Goal: Transaction & Acquisition: Purchase product/service

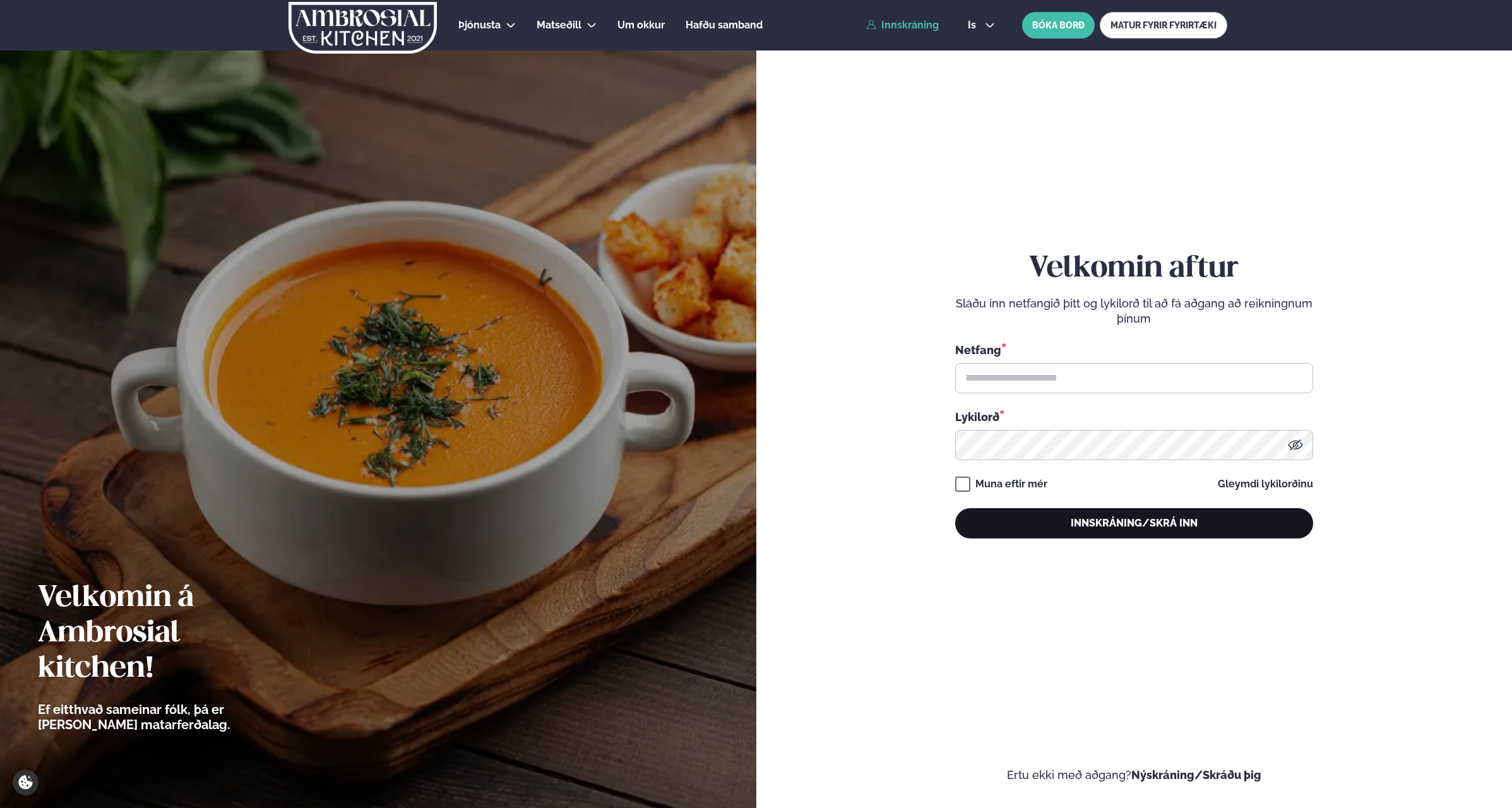
type input "**********"
click at [1140, 529] on button "Innskráning/Skrá inn" at bounding box center [1134, 523] width 358 height 30
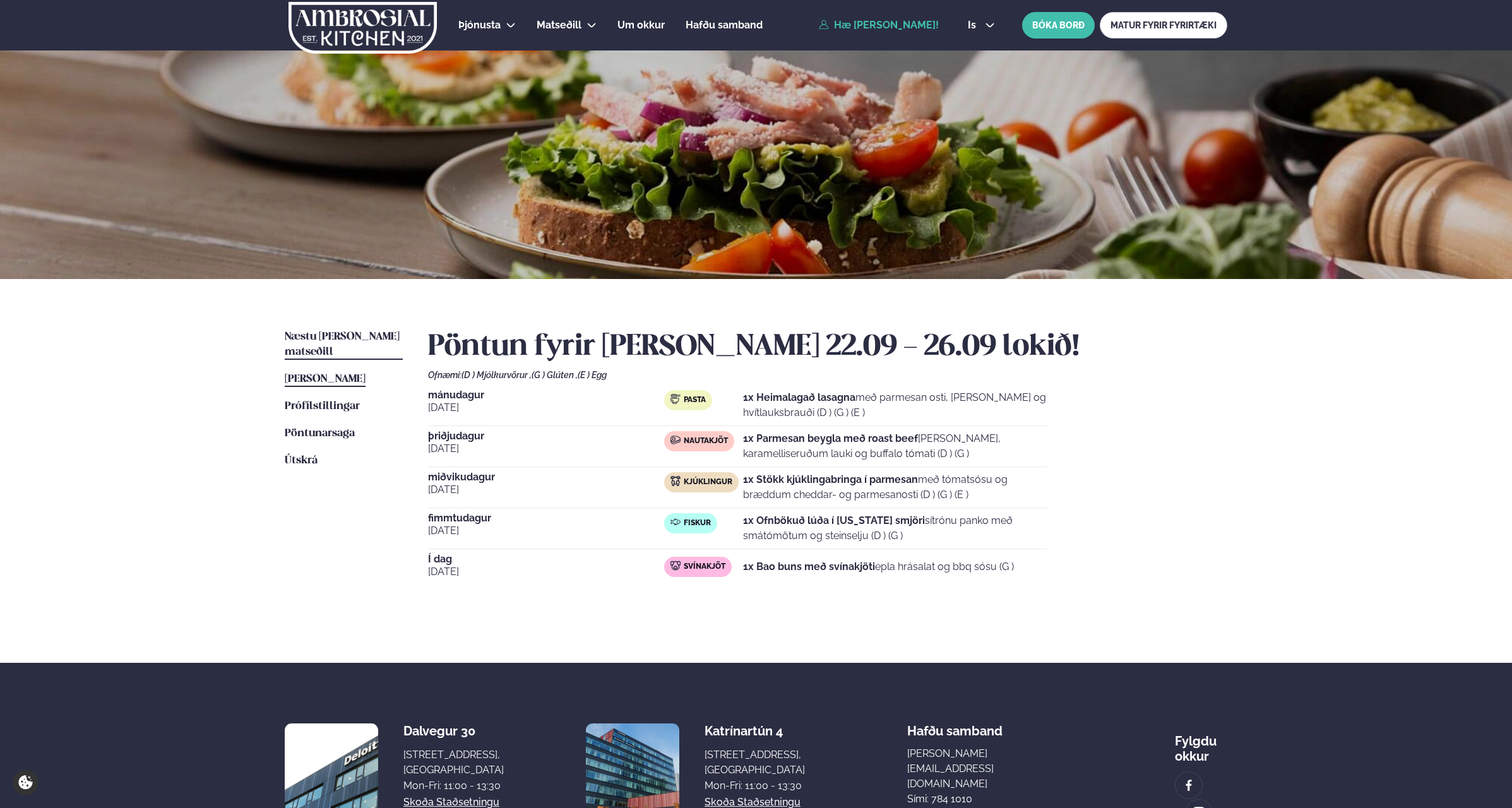
click at [302, 336] on span "Næstu [PERSON_NAME] matseðill" at bounding box center [341, 344] width 115 height 26
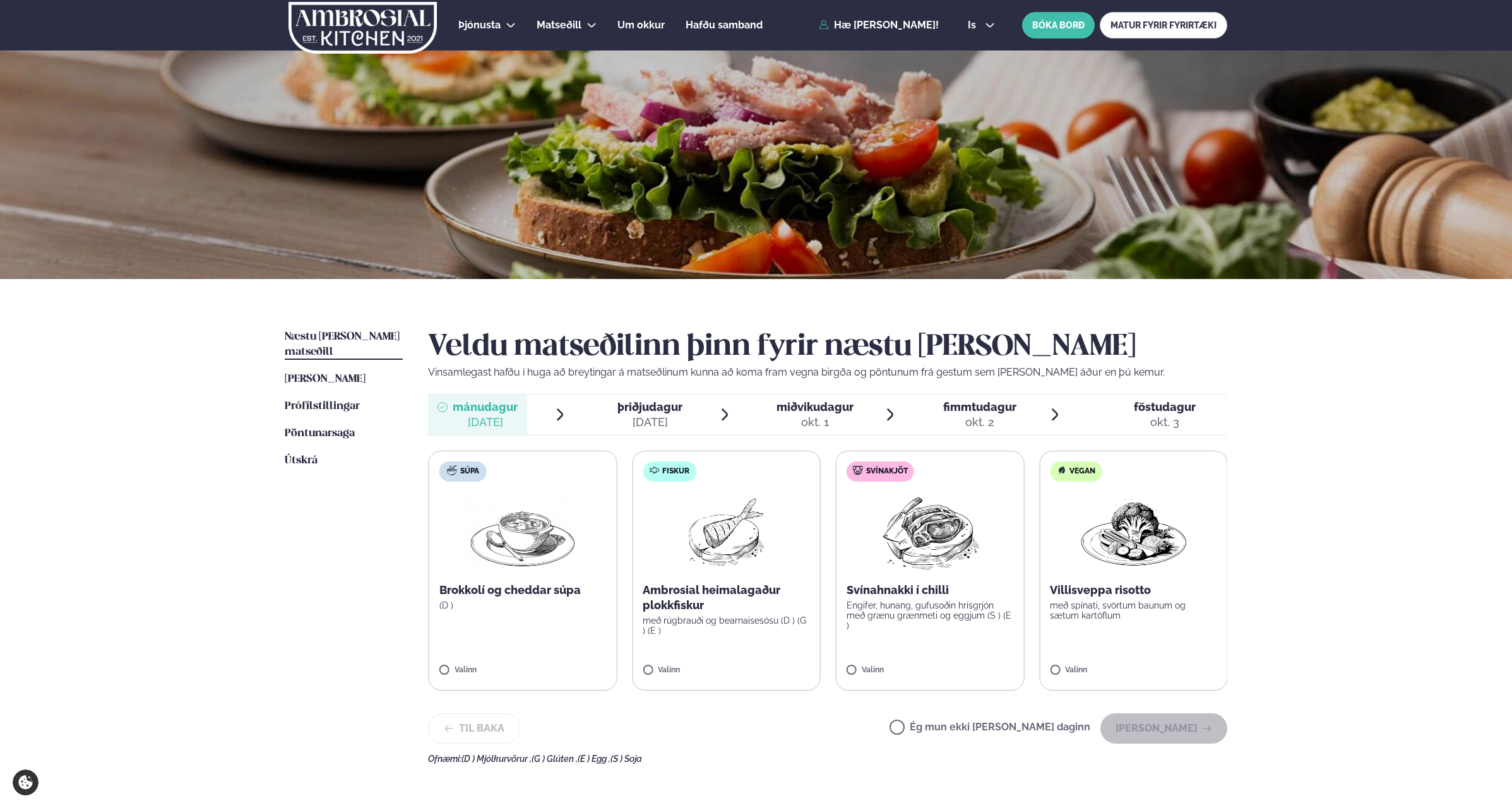
click at [640, 673] on label "Fiskur Ambrosial heimalagaður plokkfiskur með rúgbrauði og bearnaisesósu (D ) (…" at bounding box center [726, 571] width 188 height 240
click at [1170, 733] on button "[PERSON_NAME]" at bounding box center [1164, 728] width 127 height 30
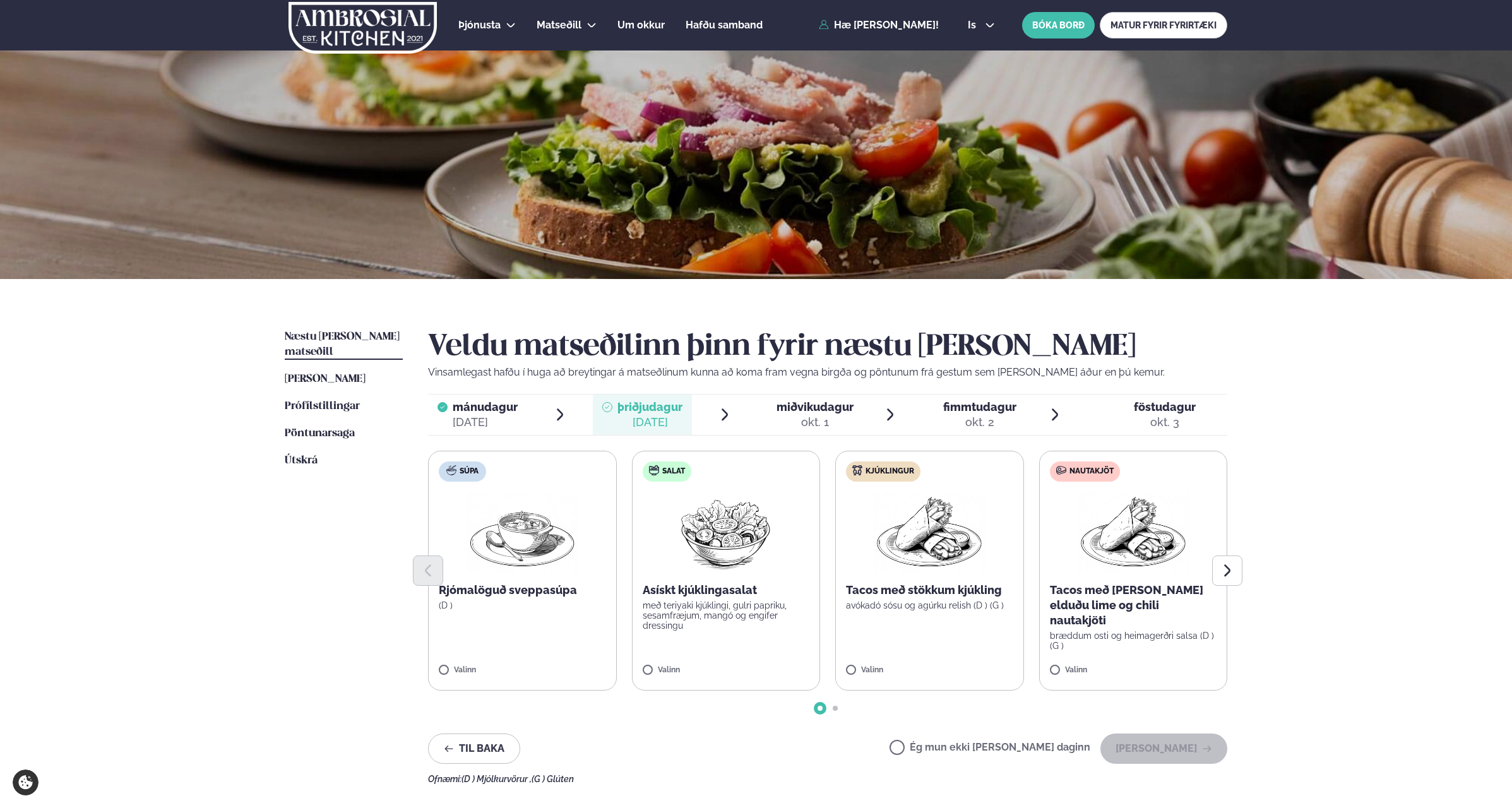
click at [844, 671] on label "Kjúklingur Tacos með stökkum kjúkling avókadó sósu og agúrku relish (D ) (G ) V…" at bounding box center [929, 571] width 188 height 240
click at [853, 665] on label "Kjúklingur Tacos með stökkum kjúkling avókadó sósu og agúrku relish (D ) (G ) V…" at bounding box center [929, 571] width 188 height 240
click at [842, 673] on label "Kjúklingur Tacos með stökkum kjúkling avókadó sósu og agúrku relish (D ) (G ) V…" at bounding box center [929, 571] width 188 height 240
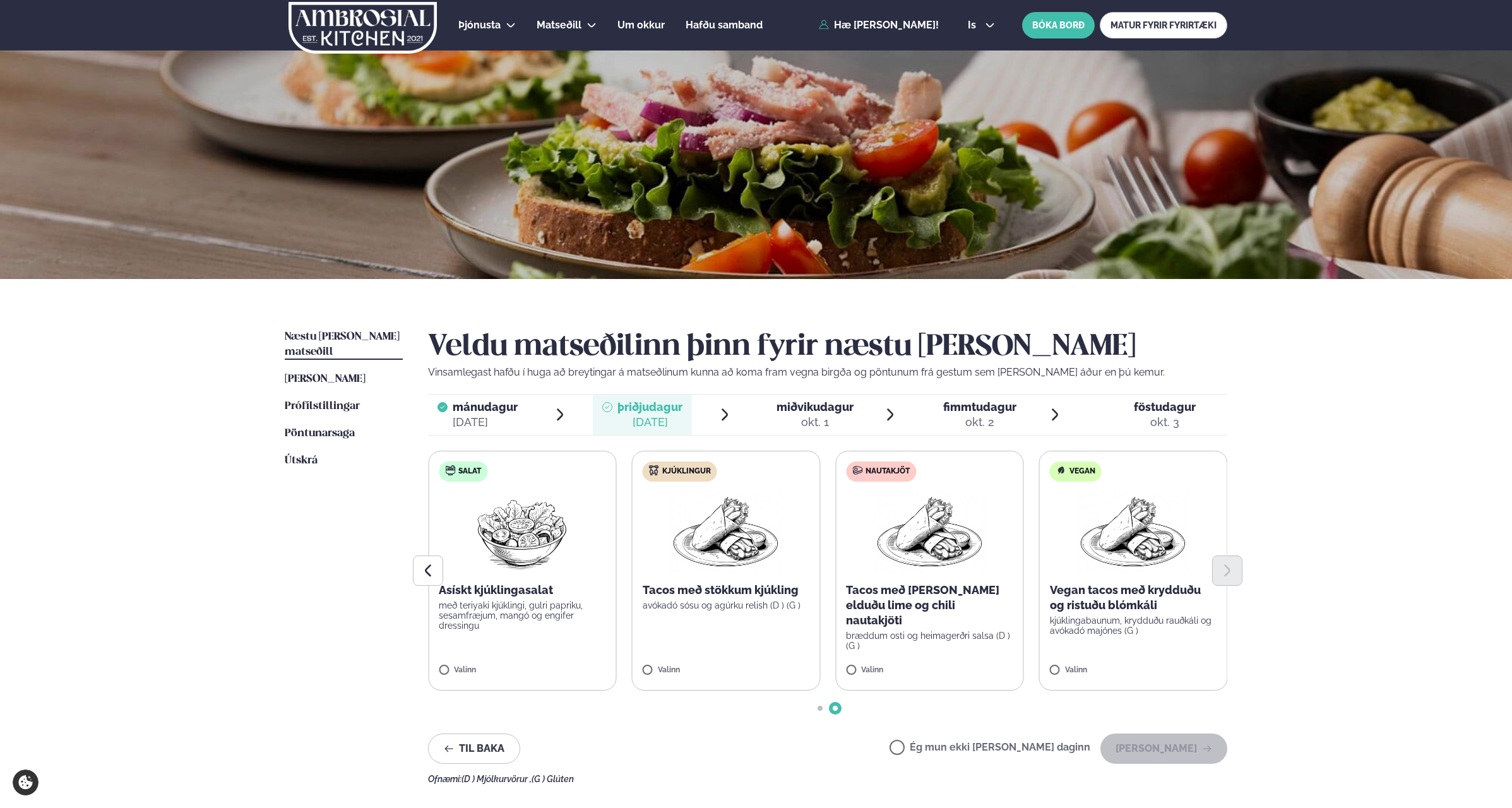
click at [675, 631] on label "Kjúklingur Tacos með stökkum kjúkling avókadó sósu og agúrku relish (D ) (G ) V…" at bounding box center [726, 571] width 188 height 240
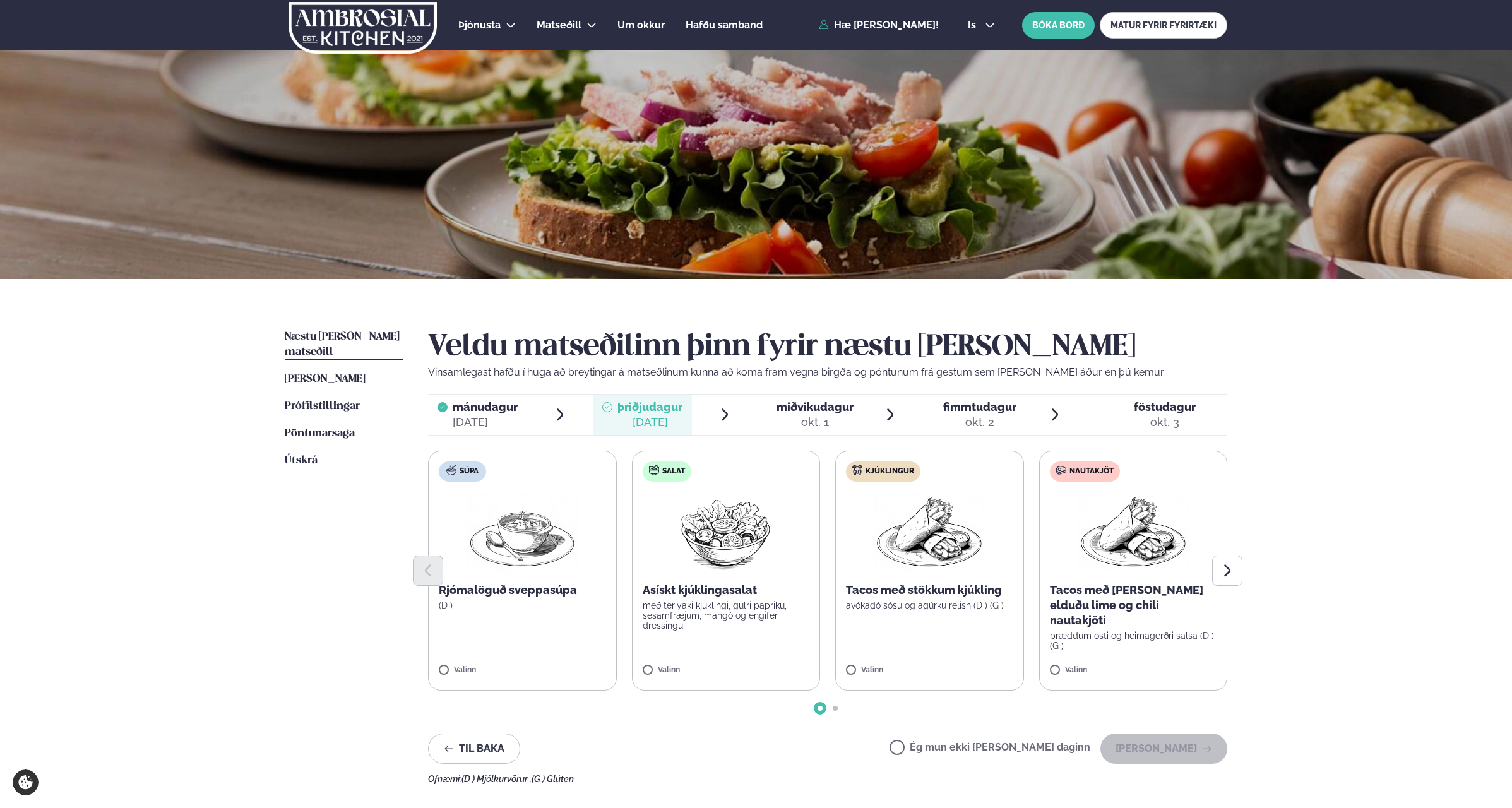
click at [922, 622] on label "Kjúklingur Tacos með stökkum kjúkling avókadó sósu og agúrku relish (D ) (G ) V…" at bounding box center [929, 571] width 188 height 240
click at [1238, 571] on button "Next slide" at bounding box center [1227, 571] width 30 height 30
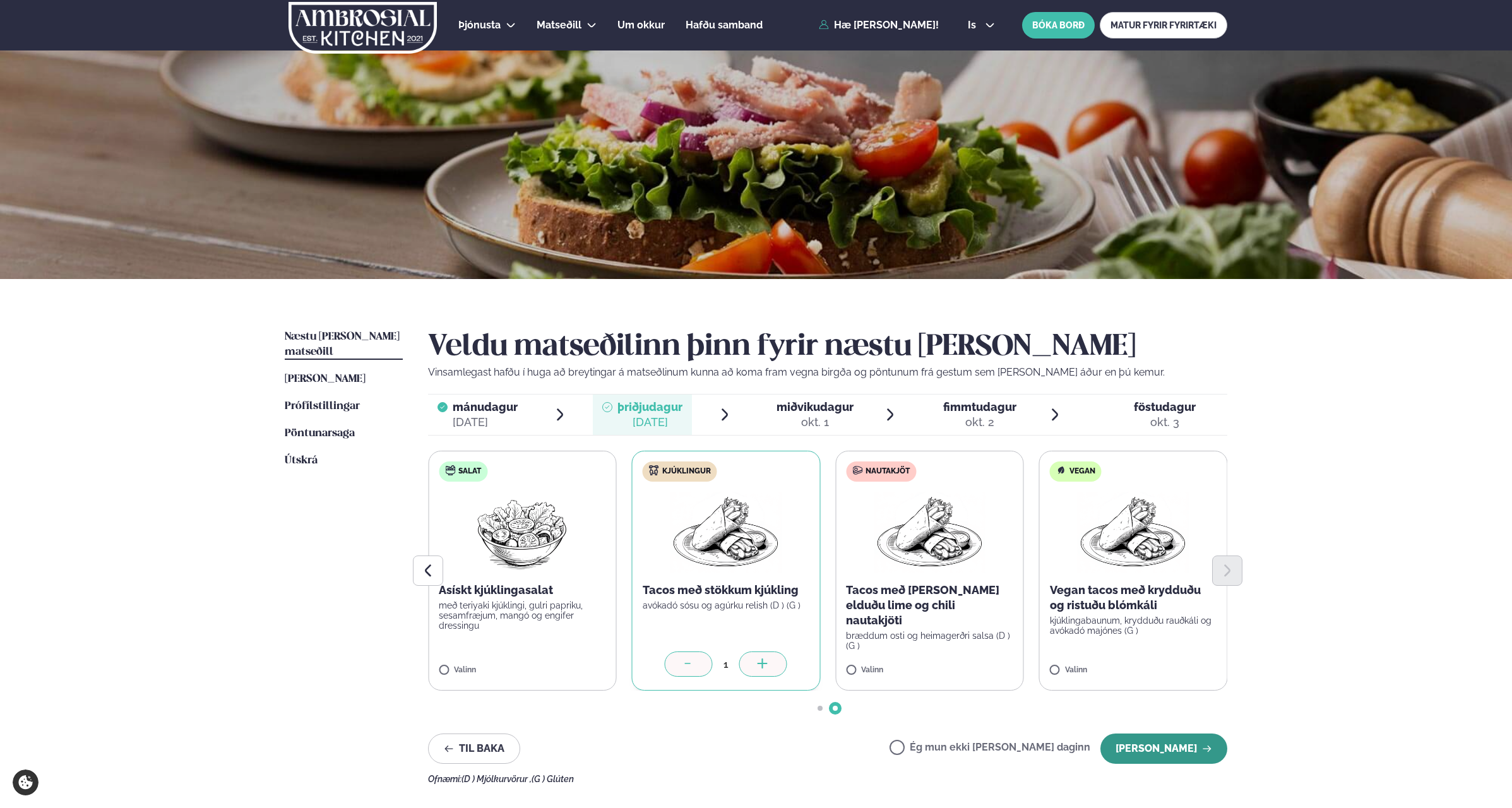
click at [1137, 750] on button "[PERSON_NAME]" at bounding box center [1164, 748] width 127 height 30
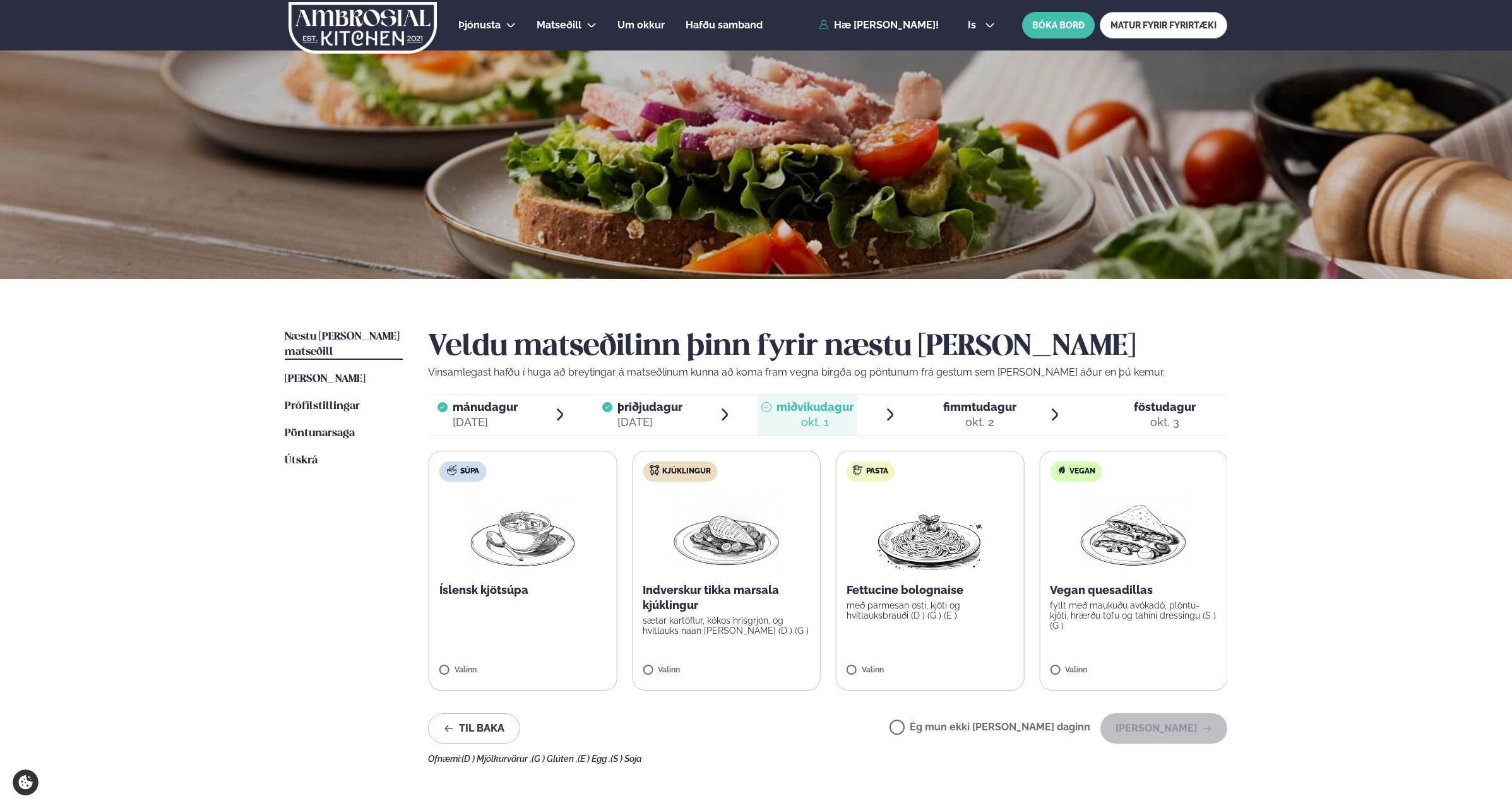
click at [733, 551] on img at bounding box center [726, 532] width 111 height 81
click at [743, 617] on p "sætar kartöflur, kókos hrísgrjón, og hvítlauks naan [PERSON_NAME] (D ) (G )" at bounding box center [726, 625] width 167 height 20
click at [1175, 730] on button "[PERSON_NAME]" at bounding box center [1164, 728] width 127 height 30
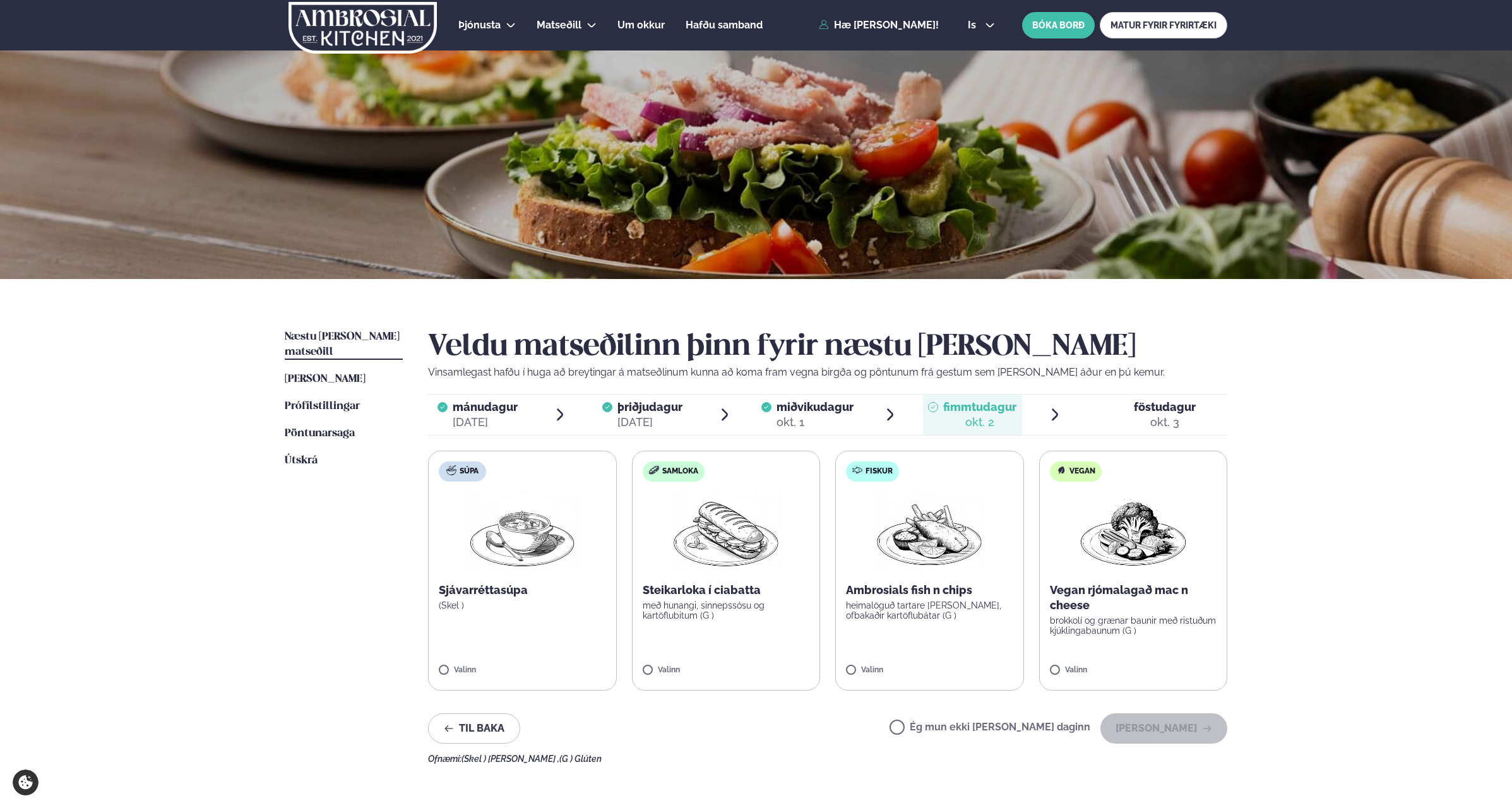
click at [875, 611] on p "heimalöguð tartare sósa, ofbakaðir kartöflubátar (G )" at bounding box center [929, 610] width 167 height 20
click at [1169, 725] on button "[PERSON_NAME]" at bounding box center [1164, 728] width 127 height 30
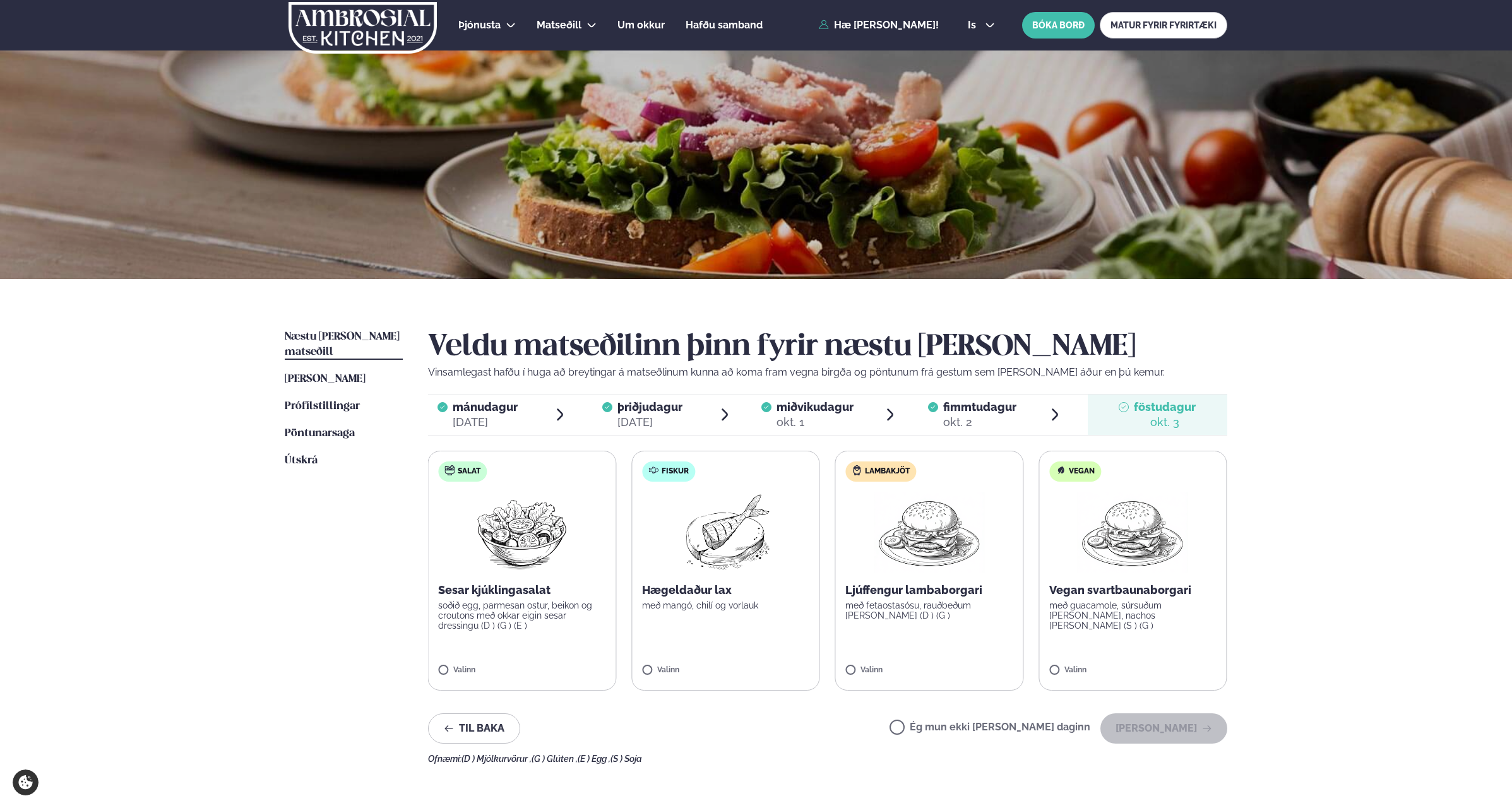
click at [715, 608] on p "með mangó, chilí og vorlauk" at bounding box center [726, 605] width 167 height 10
click at [696, 630] on label "Fiskur Hægeldaður lax með mangó, chilí og vorlauk Valinn" at bounding box center [726, 571] width 188 height 240
click at [718, 633] on label "Fiskur Hægeldaður lax með mangó, chilí og vorlauk Valinn" at bounding box center [726, 571] width 188 height 240
click at [1217, 726] on button "[PERSON_NAME]" at bounding box center [1164, 728] width 127 height 30
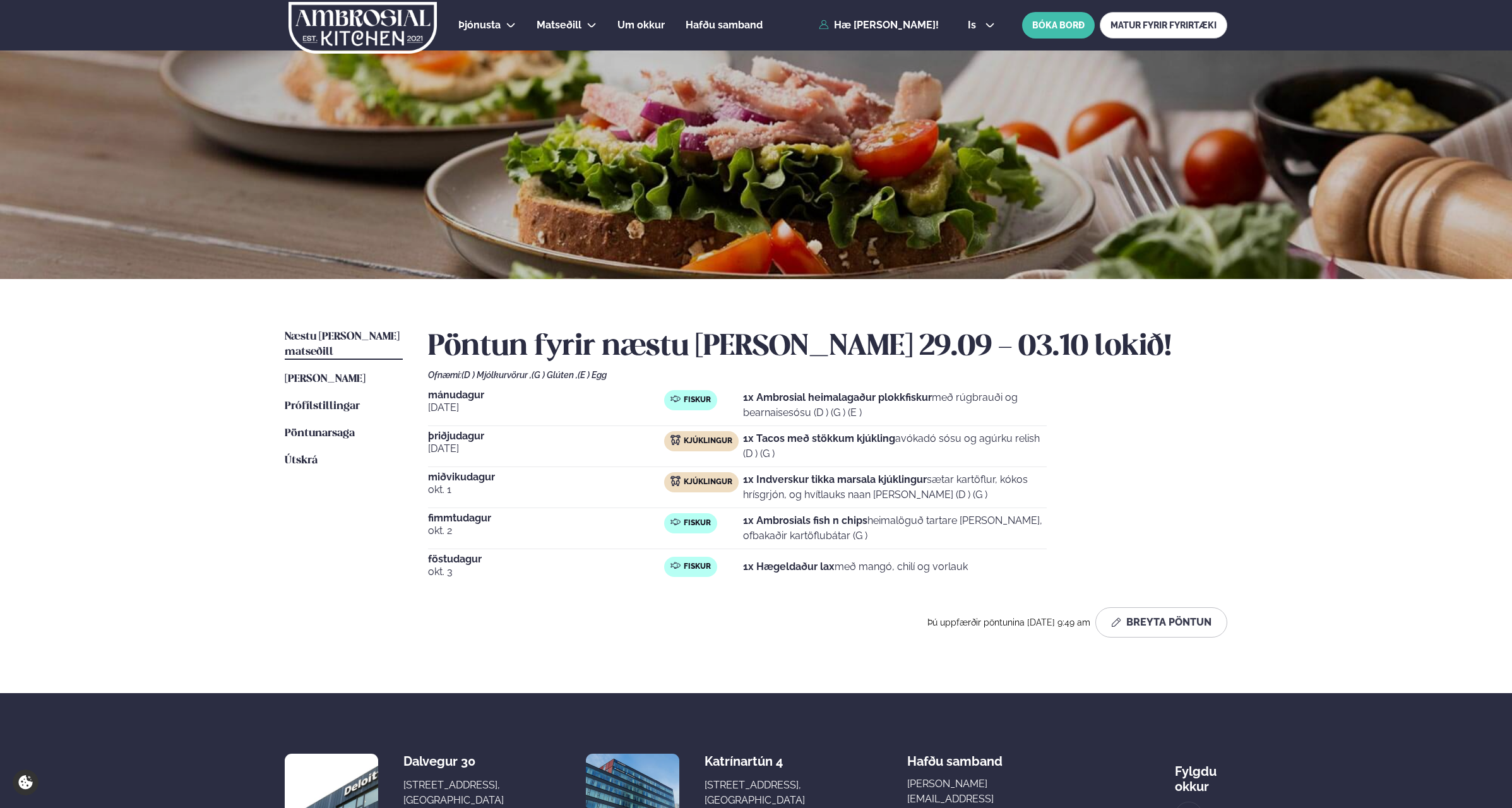
click at [350, 332] on span "Næstu [PERSON_NAME] matseðill" at bounding box center [341, 344] width 115 height 26
click at [1162, 630] on button "Breyta Pöntun" at bounding box center [1161, 622] width 132 height 30
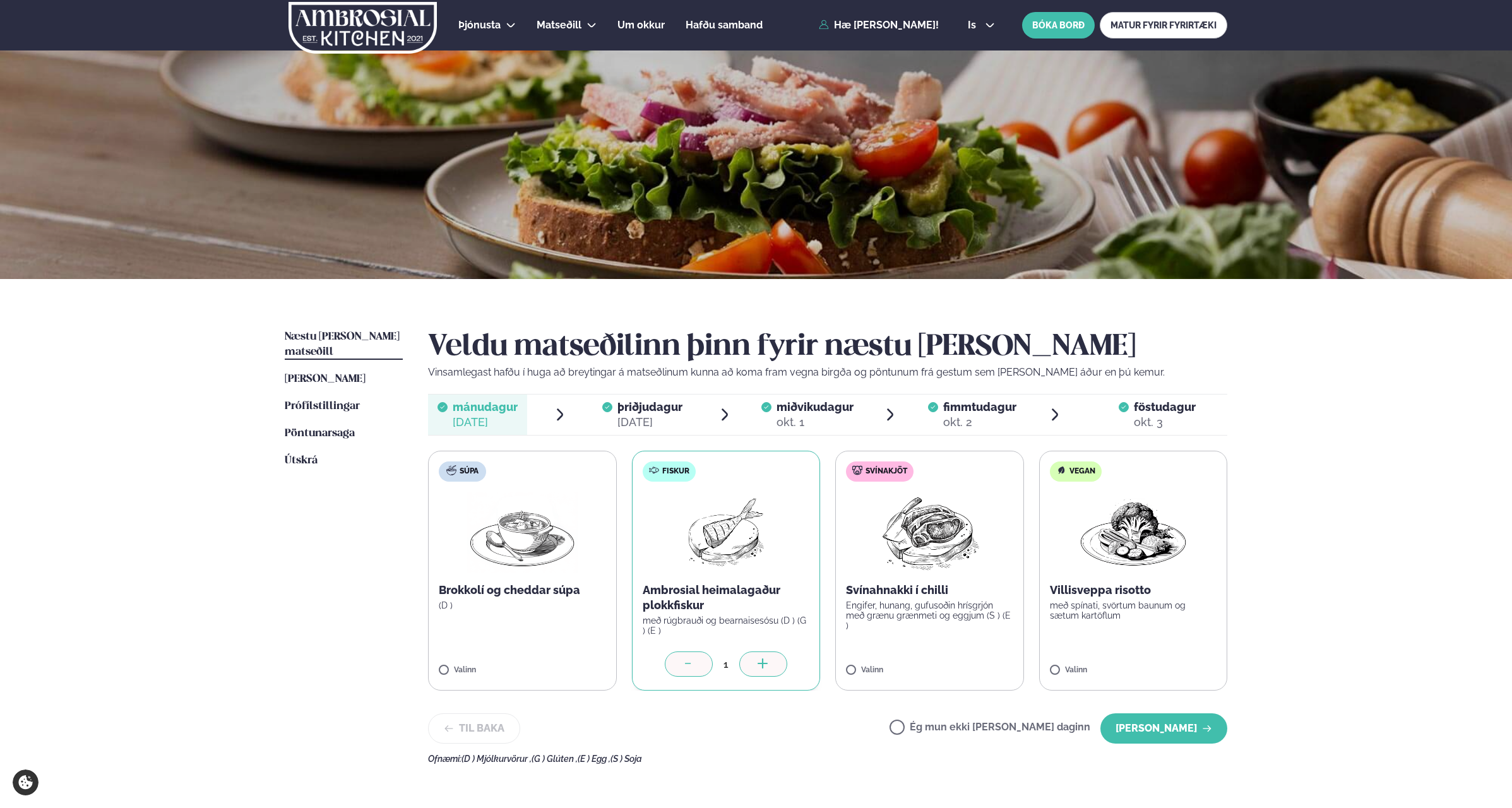
click at [692, 665] on icon at bounding box center [688, 665] width 13 height 13
click at [695, 589] on p "Ambrosial heimalagaður plokkfiskur" at bounding box center [726, 597] width 166 height 30
click at [689, 663] on icon at bounding box center [688, 665] width 13 height 13
click at [857, 665] on label "Svínakjöt Svínahnakki í chilli Engifer, hunang, gufusoðin hrísgrjón með grænu g…" at bounding box center [929, 571] width 188 height 240
click at [868, 662] on label "Svínakjöt Svínahnakki í chilli Engifer, hunang, gufusoðin hrísgrjón með grænu g…" at bounding box center [929, 571] width 188 height 240
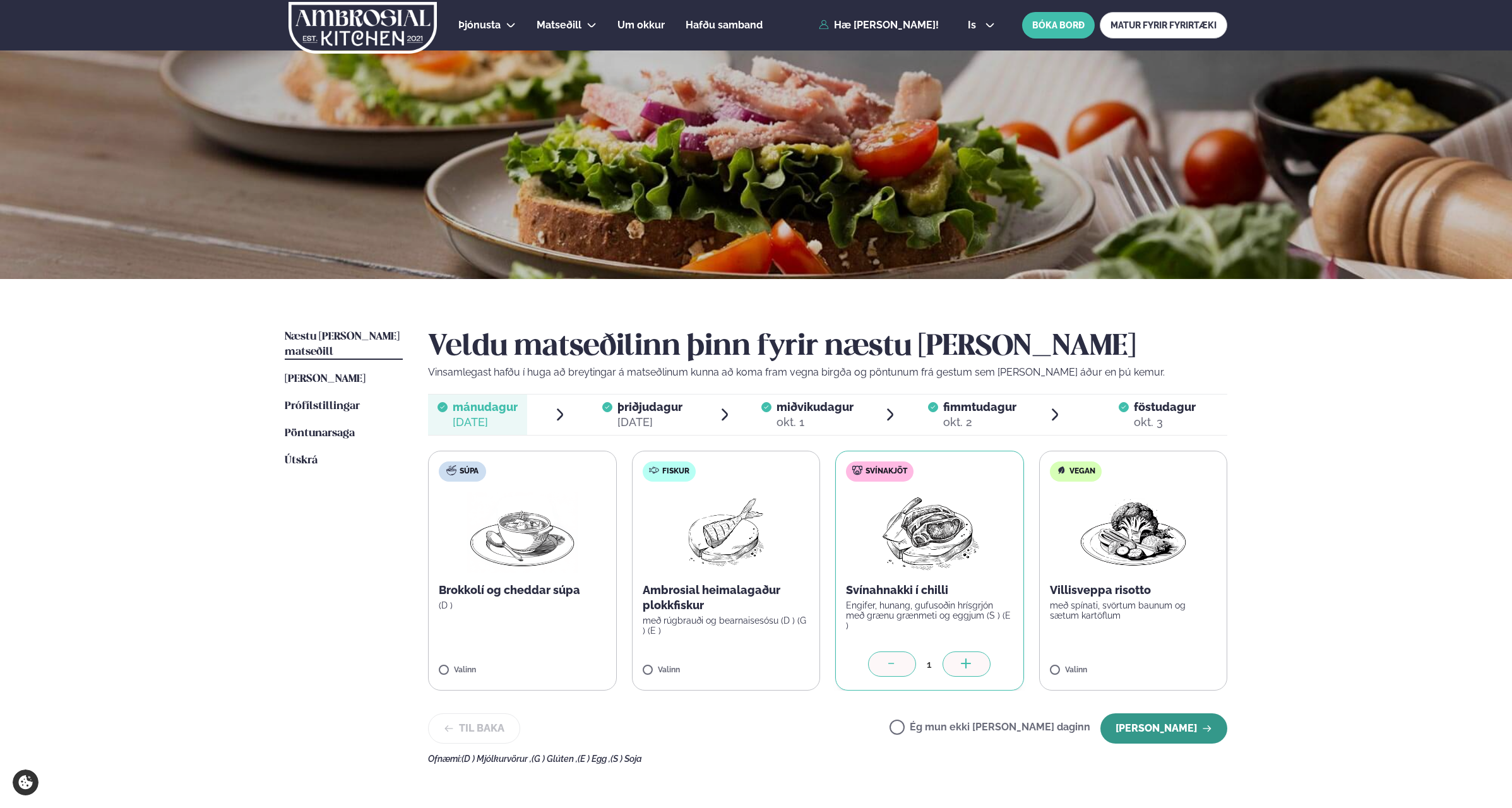
click at [1148, 724] on button "[PERSON_NAME]" at bounding box center [1164, 728] width 127 height 30
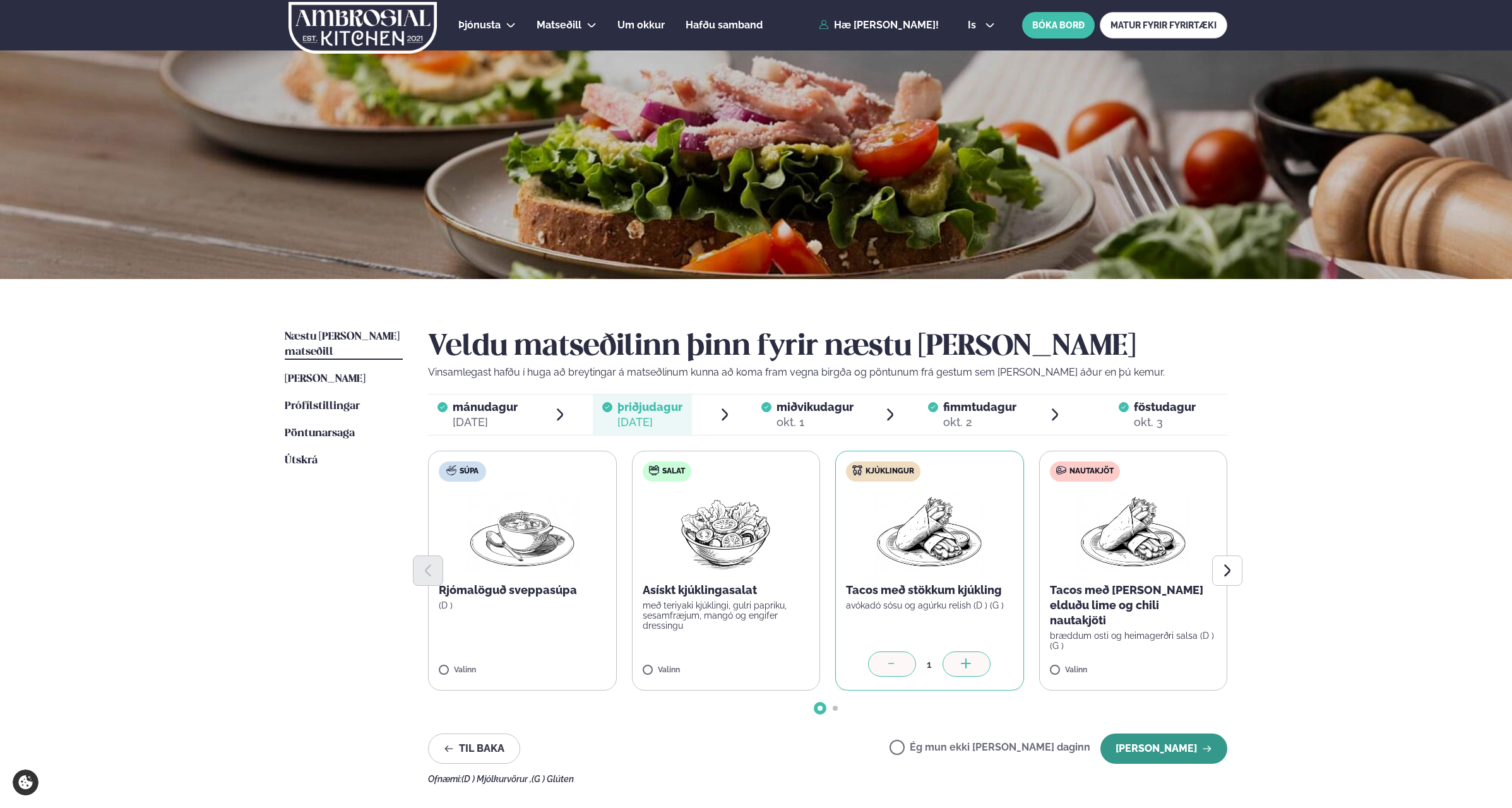
click at [1151, 743] on button "[PERSON_NAME]" at bounding box center [1164, 748] width 127 height 30
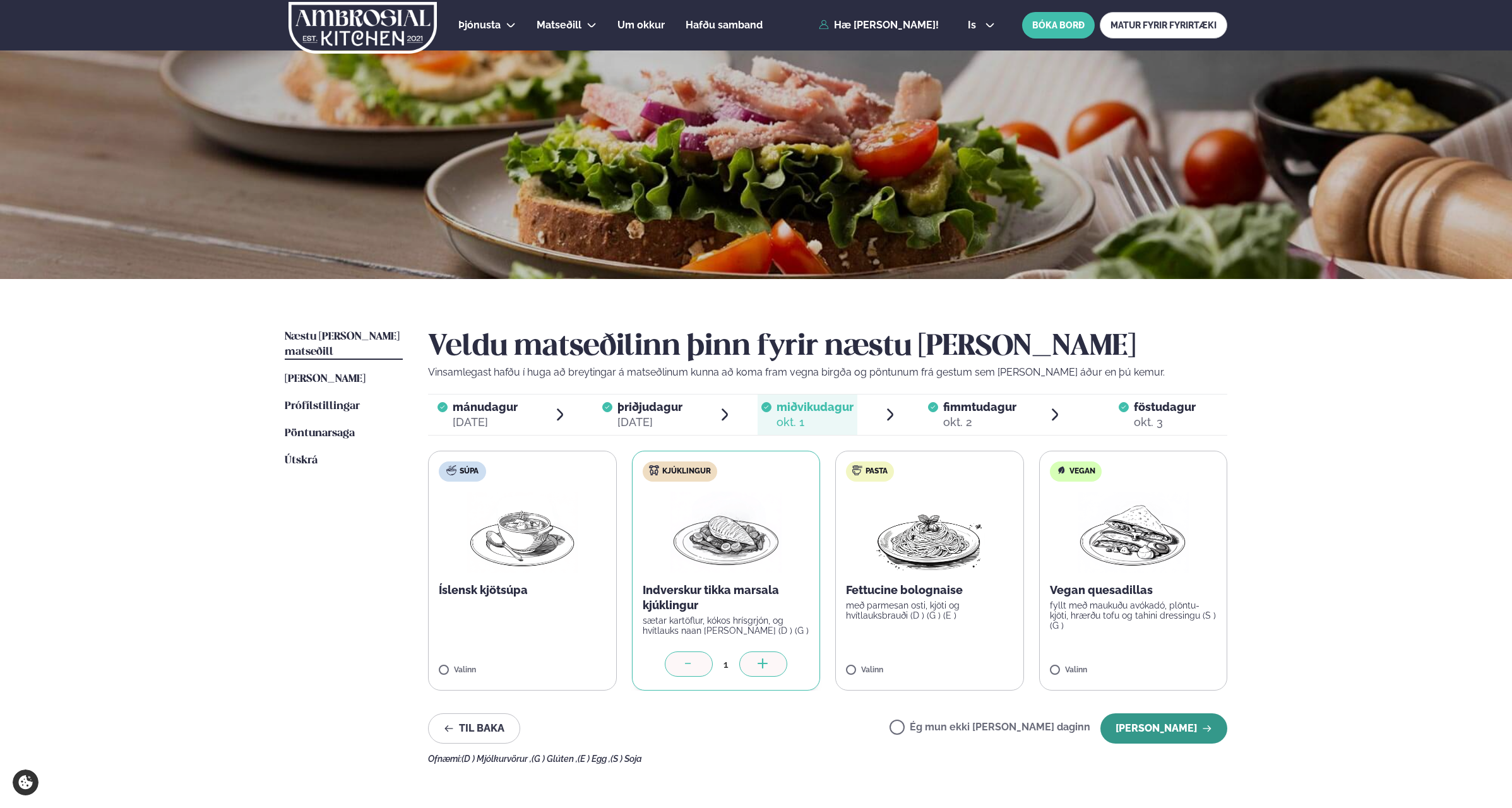
click at [1157, 729] on button "[PERSON_NAME]" at bounding box center [1164, 728] width 127 height 30
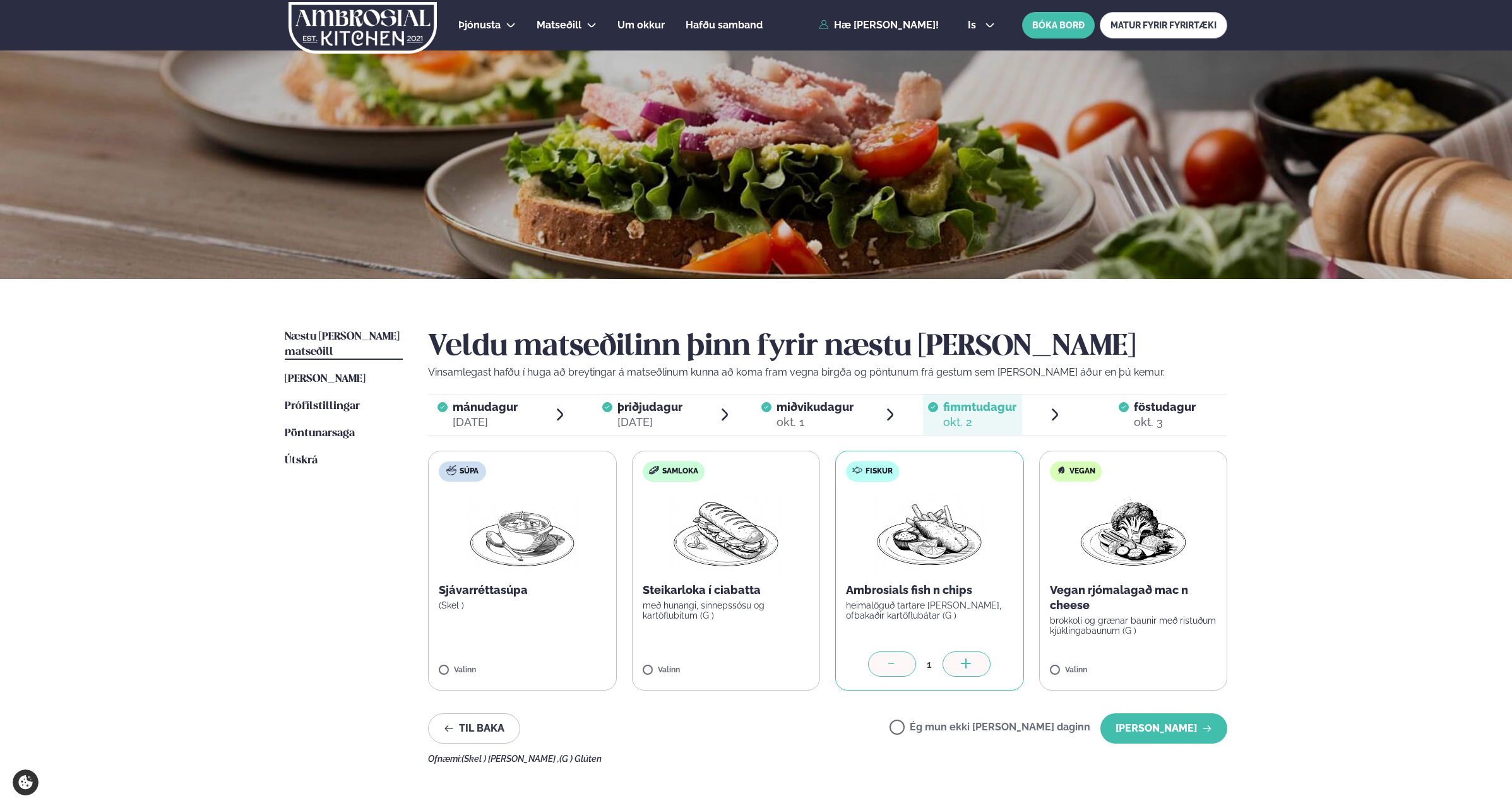
click at [879, 664] on div at bounding box center [891, 664] width 48 height 25
click at [896, 665] on icon at bounding box center [891, 665] width 13 height 13
click at [690, 659] on icon at bounding box center [688, 665] width 13 height 13
click at [690, 665] on icon at bounding box center [688, 665] width 13 height 13
click at [1153, 722] on button "[PERSON_NAME]" at bounding box center [1164, 728] width 127 height 30
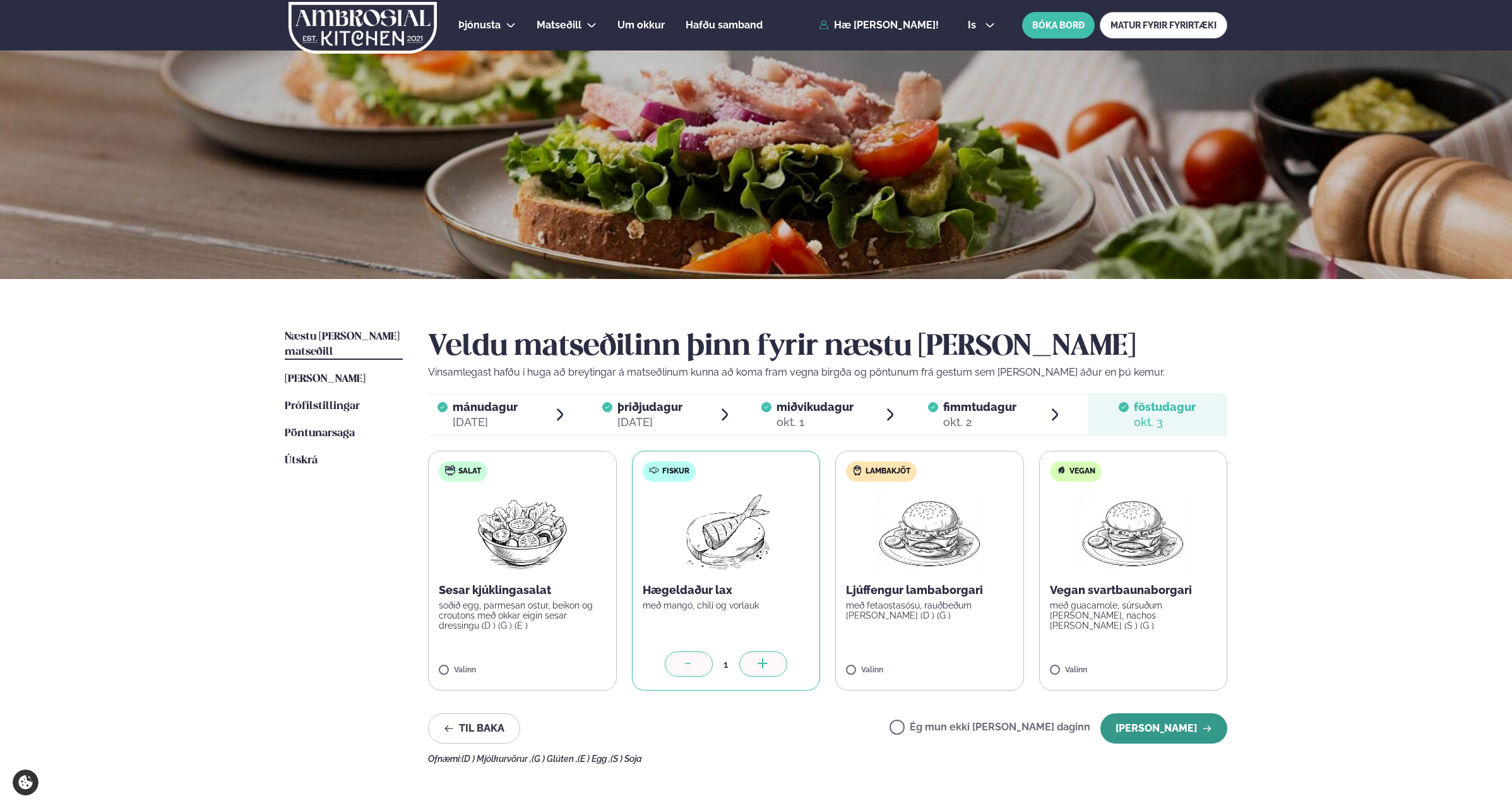
click at [1174, 733] on button "[PERSON_NAME]" at bounding box center [1164, 728] width 127 height 30
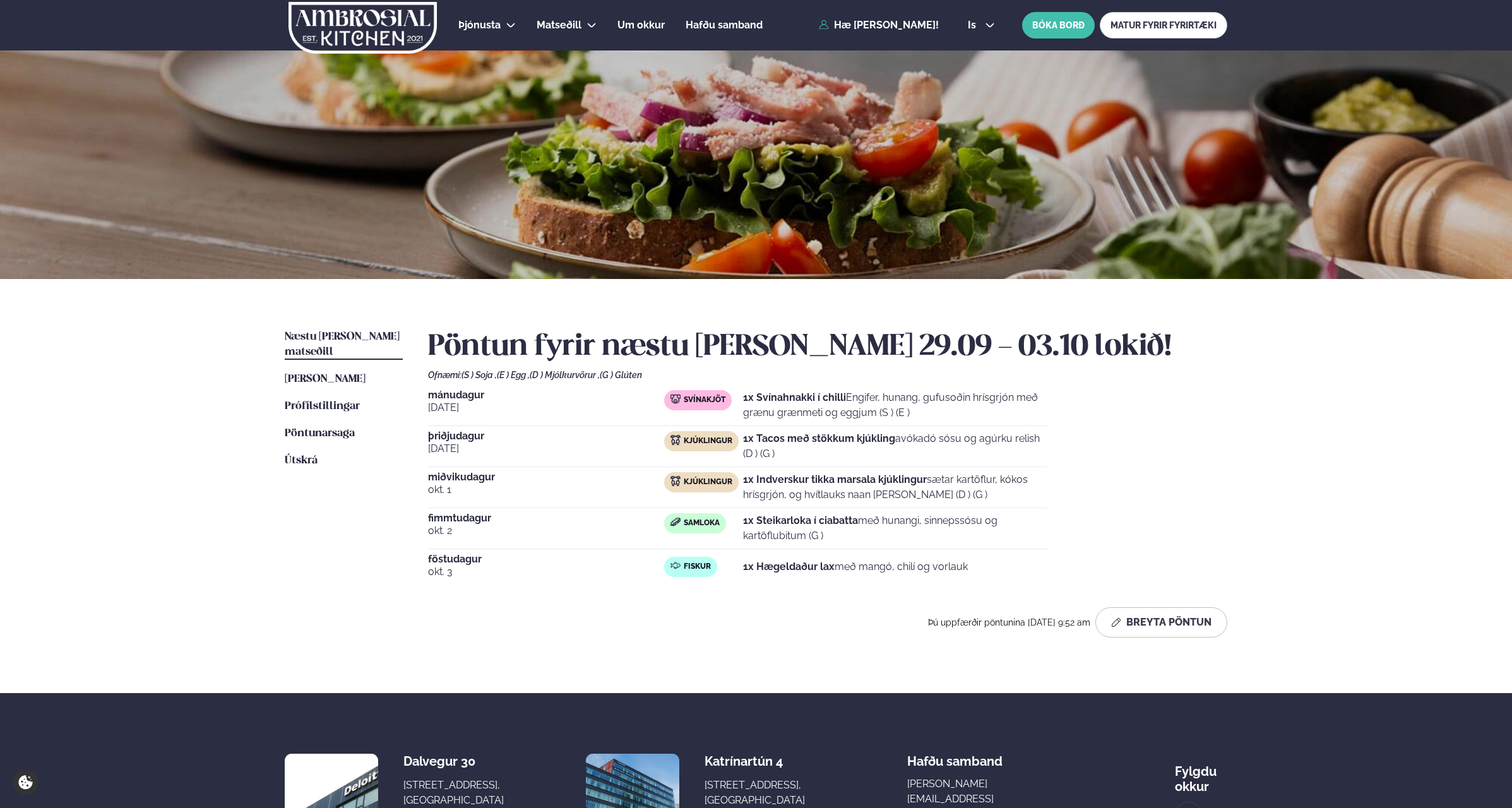
click at [1189, 430] on div "[DATE] Svínakjöt 1x Svínahnakki í chilli Engifer, hunang, gufusoðin hrísgrjón m…" at bounding box center [827, 487] width 799 height 194
click at [145, 501] on div "Þjónusta Hádegismatur fyrir fyrirtæki Fyrirtækja veitingar Einkapartý Matseðill…" at bounding box center [756, 477] width 1512 height 954
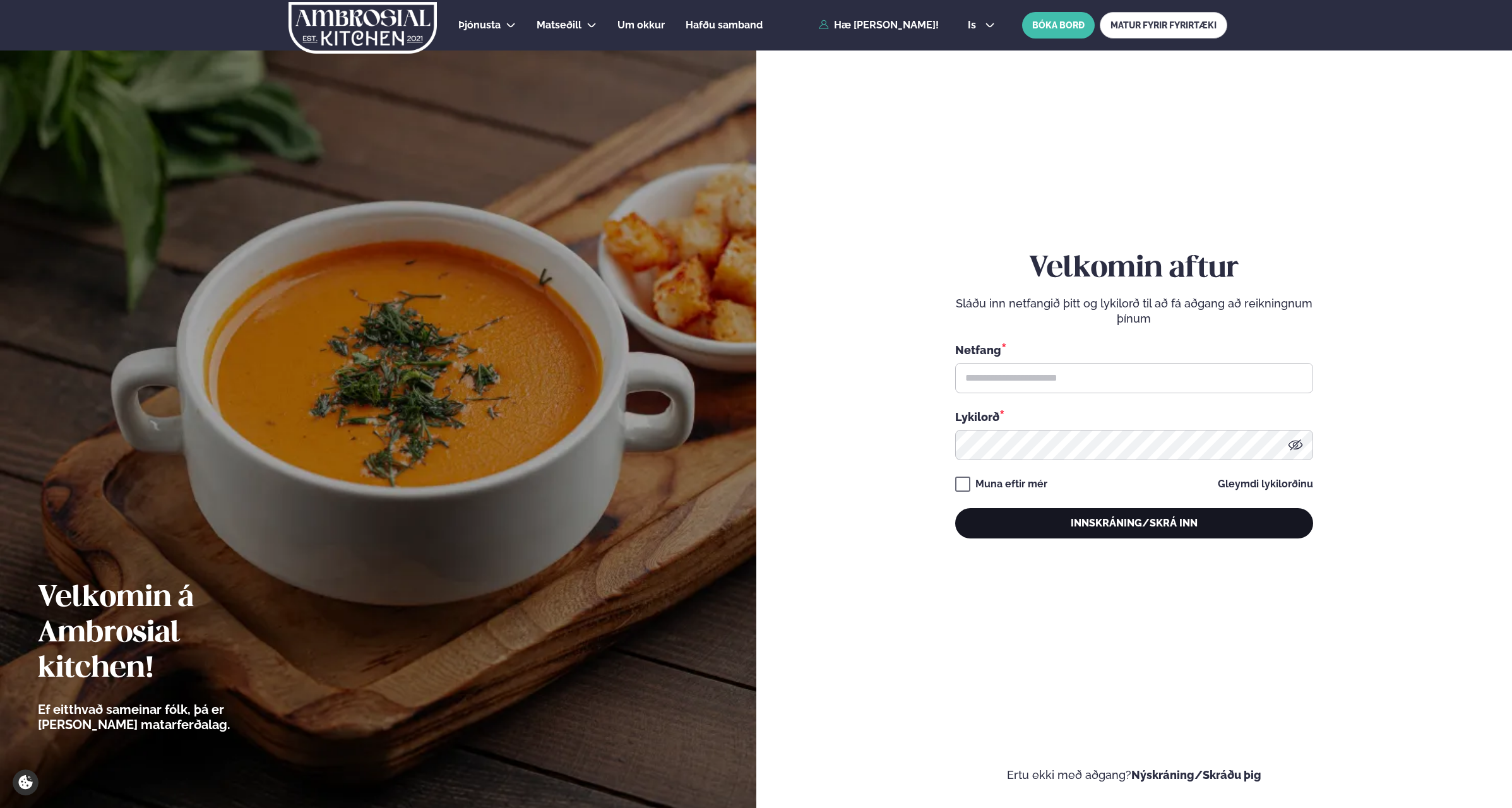
type input "**********"
click at [1059, 526] on button "Innskráning/Skrá inn" at bounding box center [1134, 523] width 358 height 30
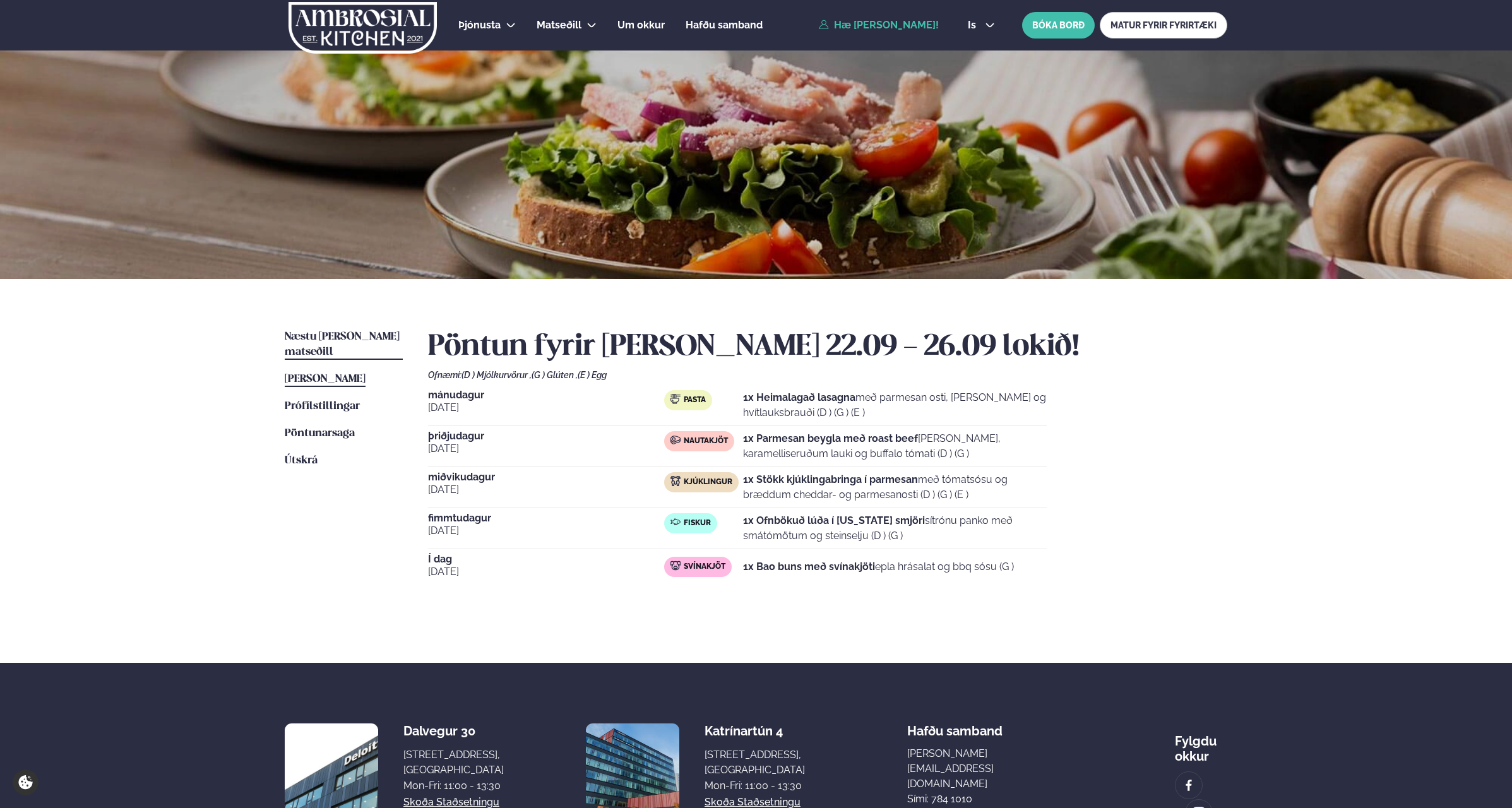
click at [353, 336] on span "Næstu [PERSON_NAME] matseðill" at bounding box center [341, 344] width 115 height 26
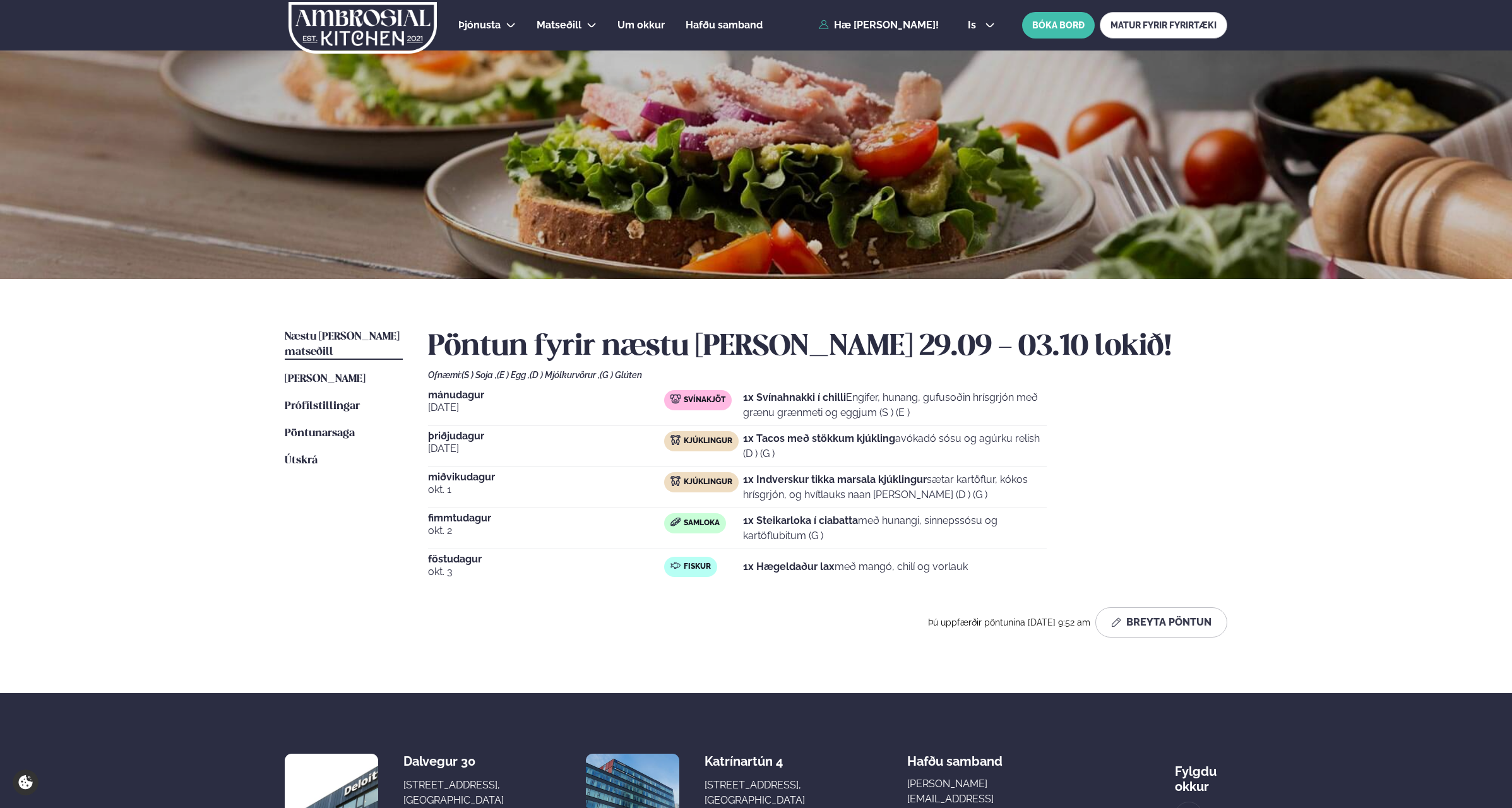
click at [513, 470] on div "[DATE] Svínakjöt 1x Svínahnakki í chilli Engifer, hunang, gufusoðin hrísgrjón m…" at bounding box center [827, 487] width 799 height 194
click at [1197, 627] on button "Breyta Pöntun" at bounding box center [1161, 622] width 132 height 30
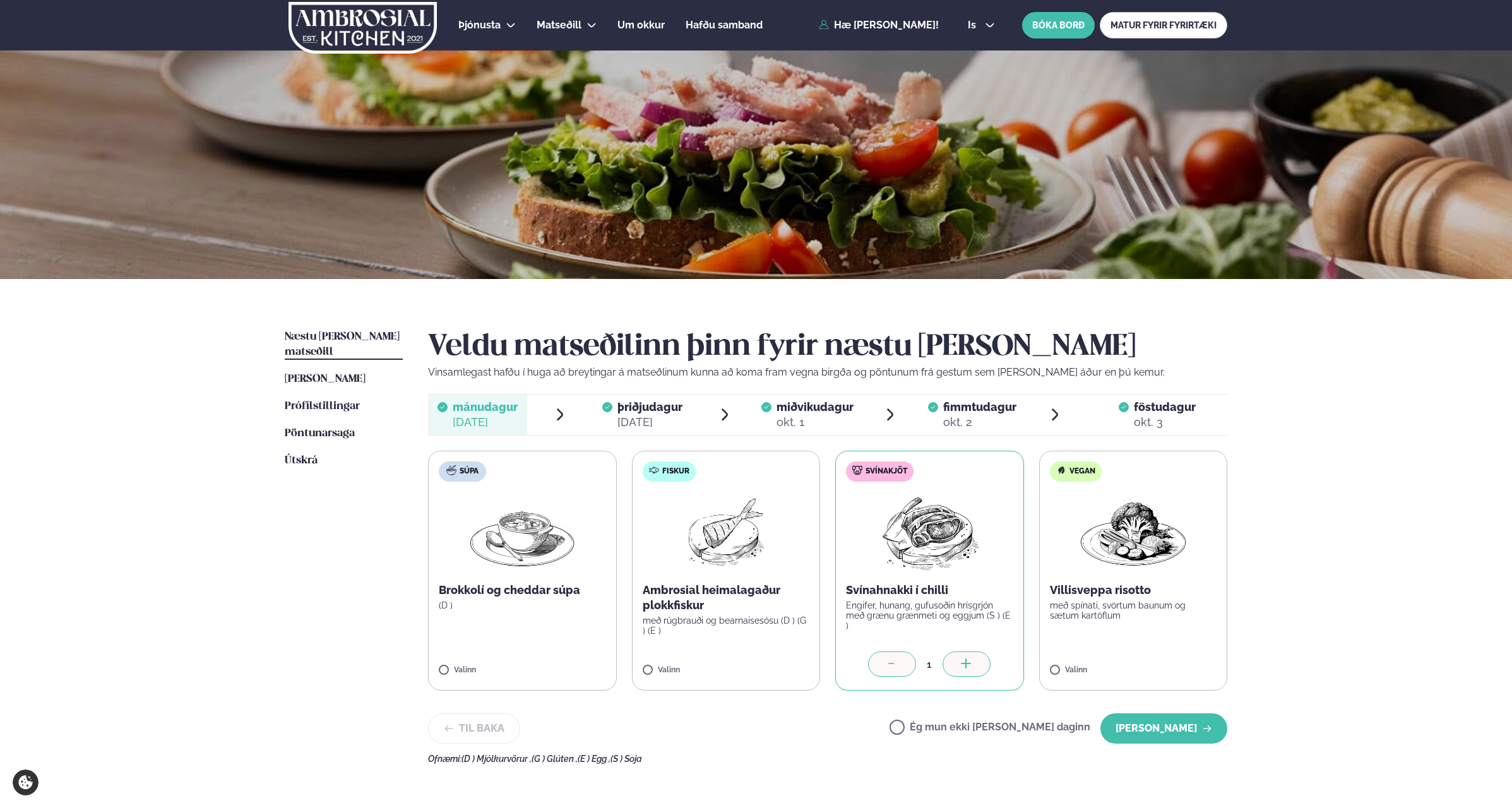
click at [769, 408] on icon at bounding box center [766, 407] width 10 height 10
